Goal: Entertainment & Leisure: Consume media (video, audio)

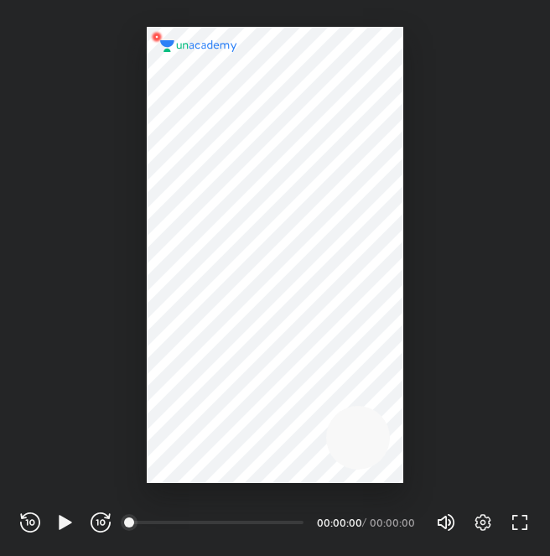
scroll to position [556, 550]
click at [271, 288] on div at bounding box center [275, 255] width 256 height 456
click at [307, 316] on div at bounding box center [275, 255] width 256 height 456
click at [60, 525] on icon "button" at bounding box center [65, 521] width 13 height 14
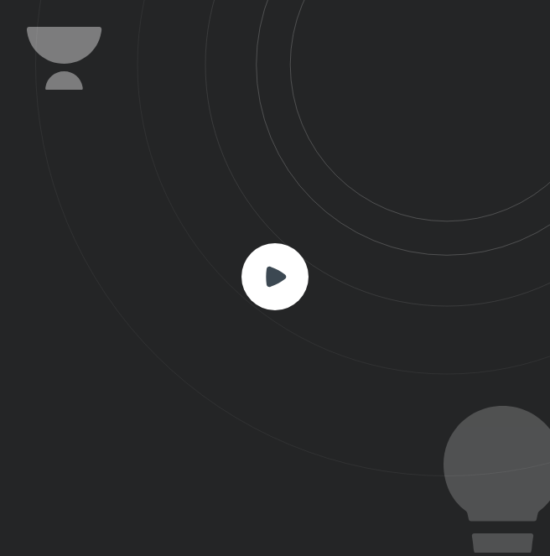
click at [276, 285] on rect at bounding box center [274, 276] width 67 height 67
click at [277, 282] on icon at bounding box center [276, 276] width 20 height 20
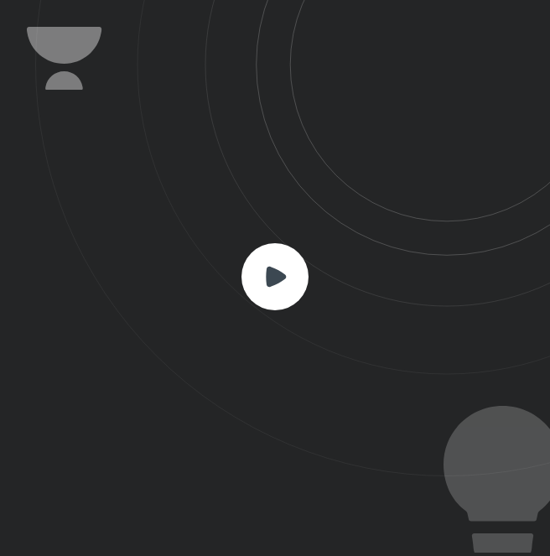
click at [277, 282] on icon at bounding box center [276, 276] width 20 height 20
click at [277, 277] on icon at bounding box center [276, 276] width 20 height 20
click at [298, 285] on rect at bounding box center [274, 276] width 67 height 67
